Goal: Task Accomplishment & Management: Use online tool/utility

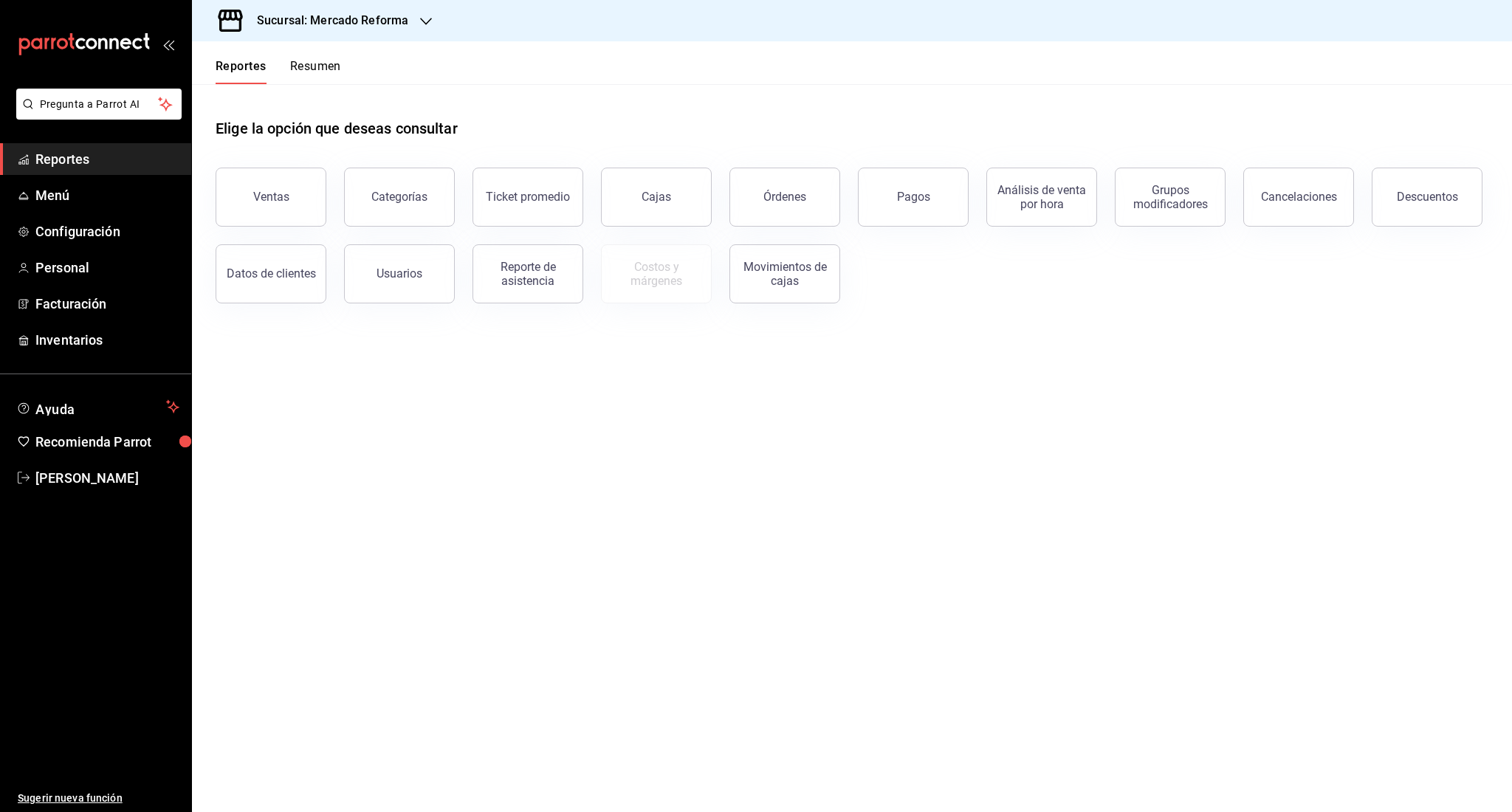
drag, startPoint x: 0, startPoint y: 0, endPoint x: 286, endPoint y: 228, distance: 365.8
click at [286, 228] on div "Datos de clientes" at bounding box center [262, 265] width 128 height 77
click at [276, 214] on button "Ventas" at bounding box center [270, 197] width 111 height 59
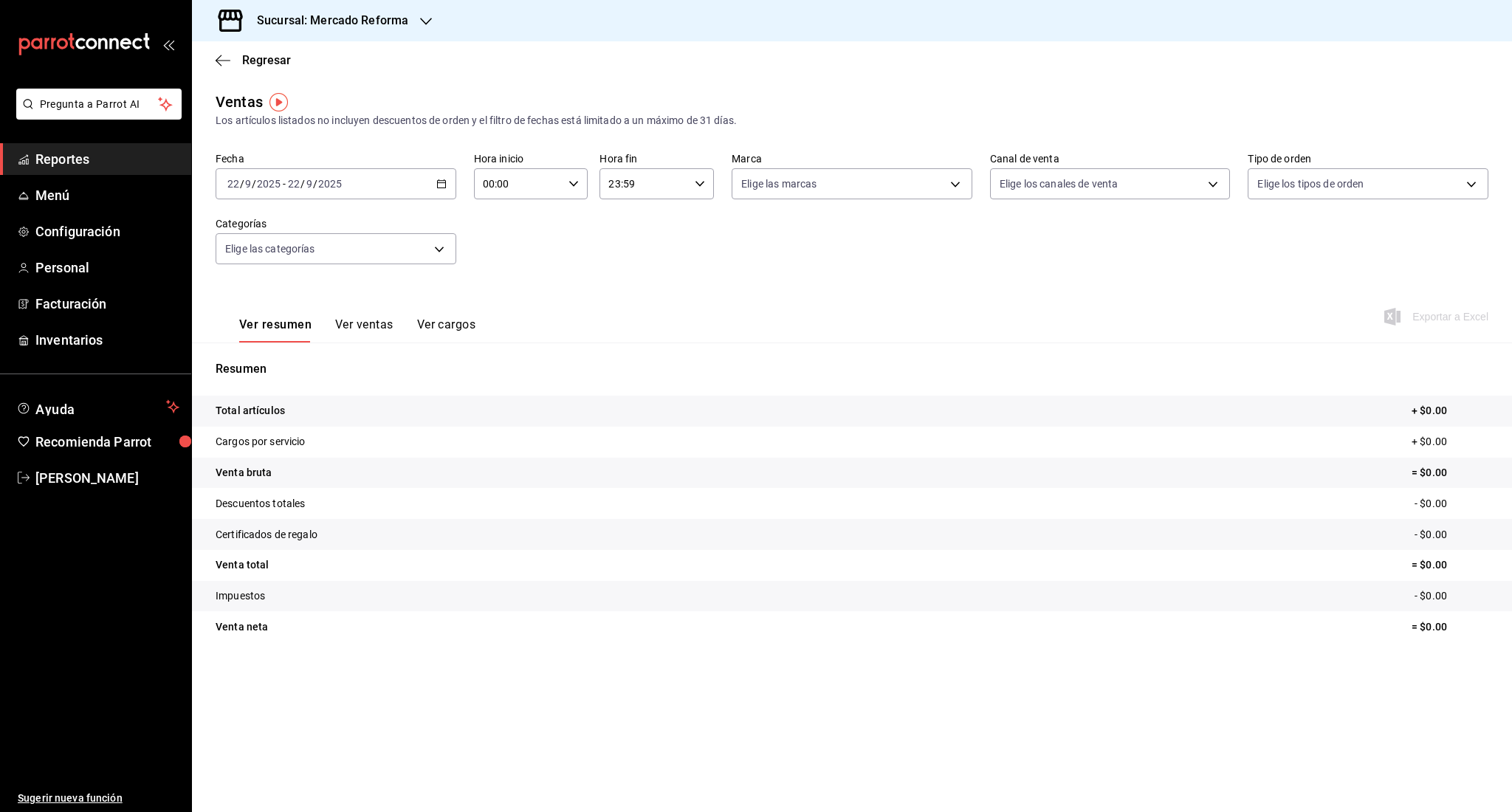
click at [250, 198] on div "[DATE] [DATE] - [DATE] [DATE]" at bounding box center [336, 184] width 241 height 31
click at [253, 353] on li "Rango de fechas" at bounding box center [285, 361] width 138 height 33
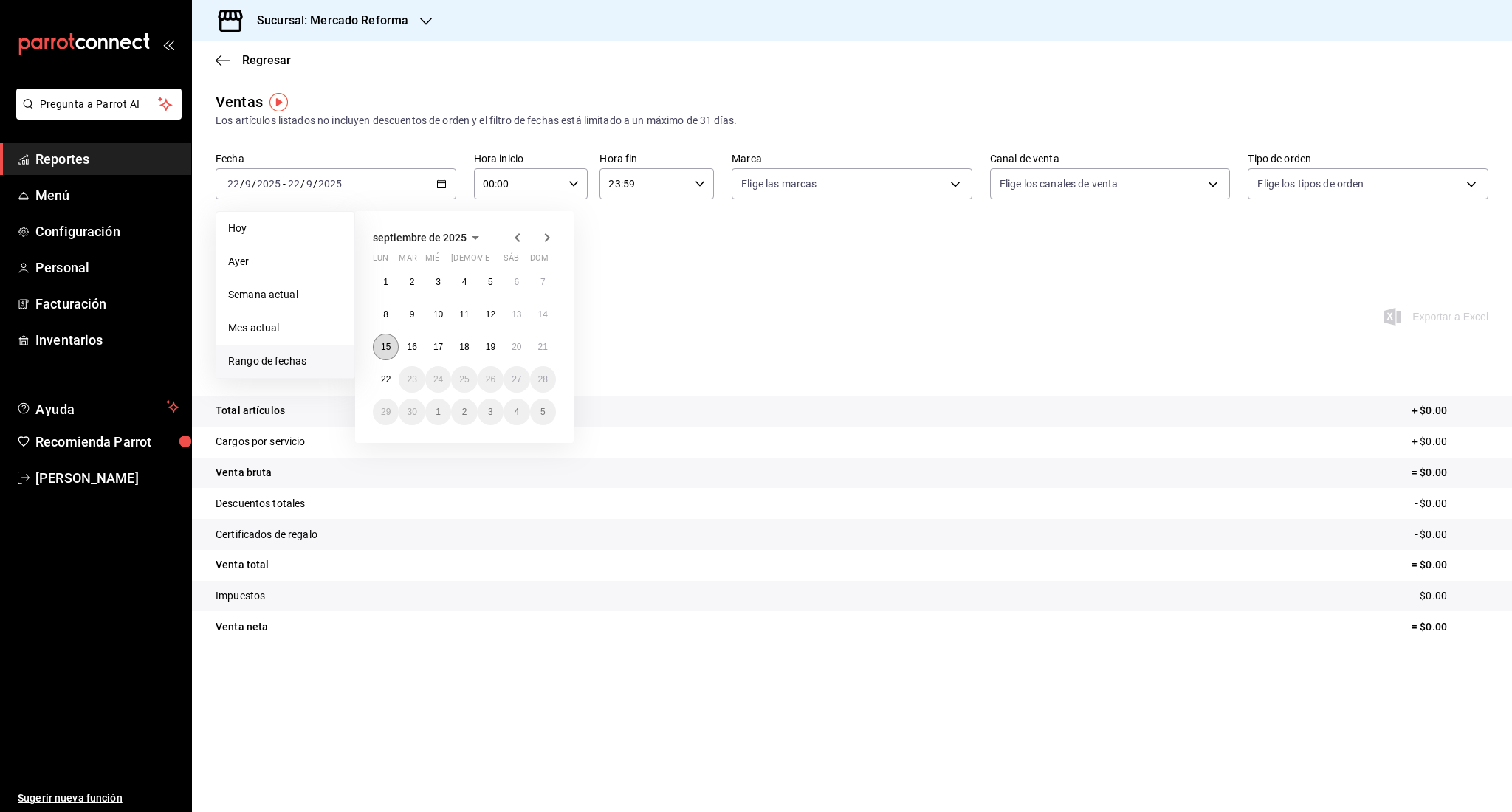
click at [392, 343] on button "15" at bounding box center [386, 347] width 26 height 26
click at [377, 378] on button "22" at bounding box center [386, 379] width 26 height 26
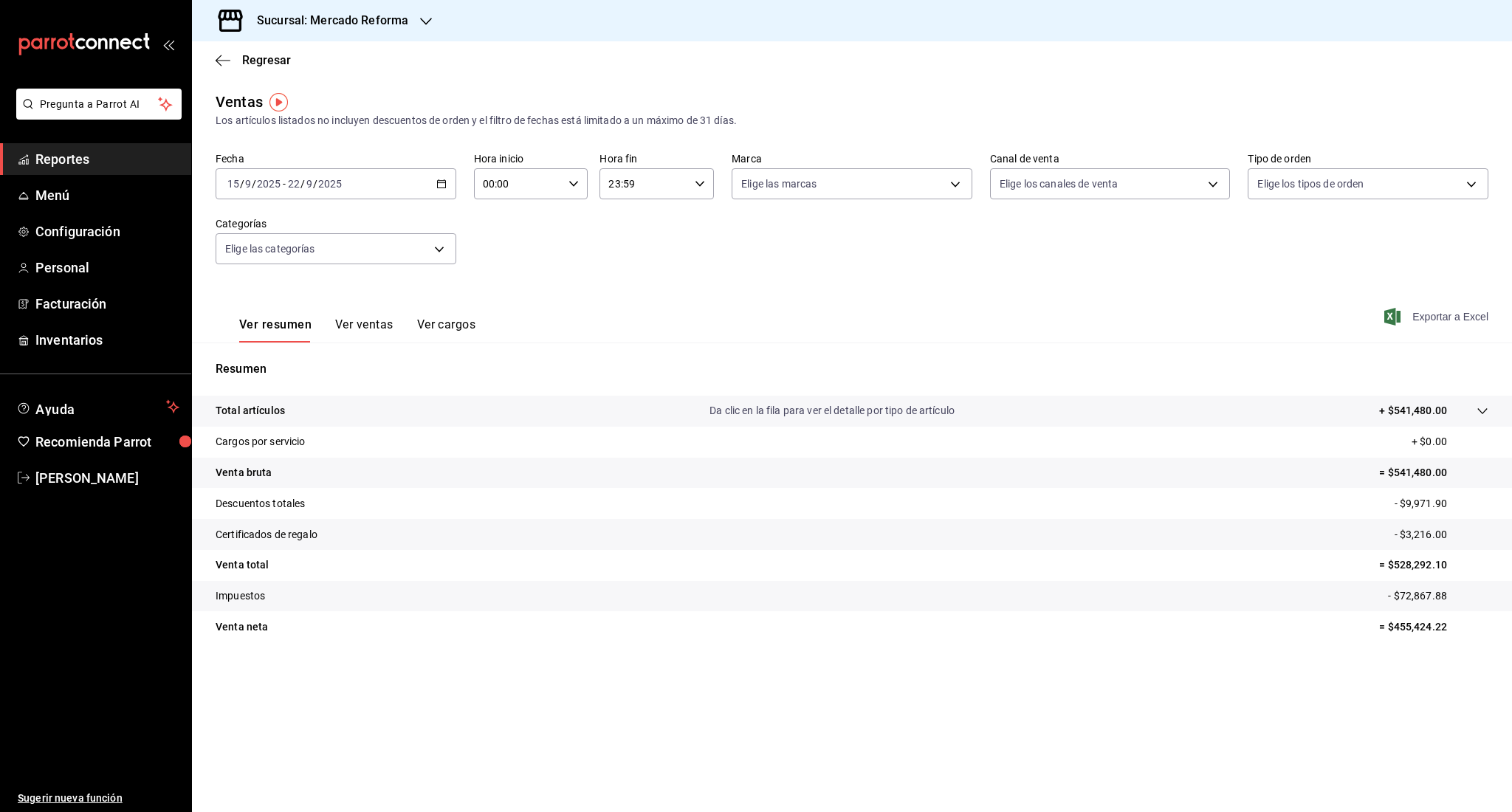
click at [1441, 317] on span "Exportar a Excel" at bounding box center [1438, 317] width 101 height 17
